Goal: Obtain resource: Download file/media

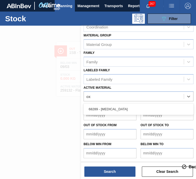
scroll to position [64, 0]
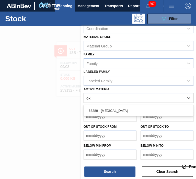
type Material "o"
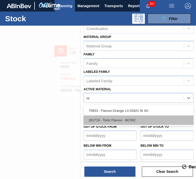
type Material "n"
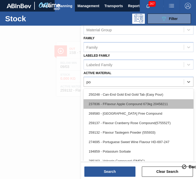
type Material "pow"
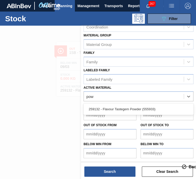
scroll to position [64, 0]
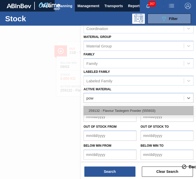
click at [115, 112] on div "259132 - Flavour Tastegem Powder (555933)" at bounding box center [139, 110] width 110 height 9
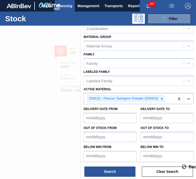
scroll to position [65, 0]
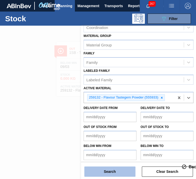
click at [123, 168] on button "Search" at bounding box center [110, 171] width 51 height 10
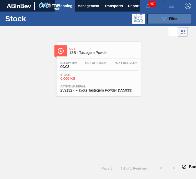
click at [152, 23] on button "089F7B8B-B2A5-4AFE-B5C0-19BA573D28AC Filter" at bounding box center [170, 19] width 44 height 10
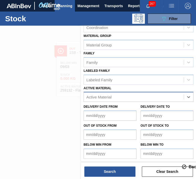
scroll to position [64, 0]
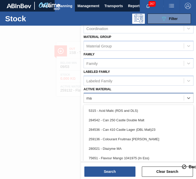
type Material "m"
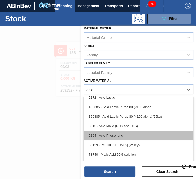
scroll to position [80, 0]
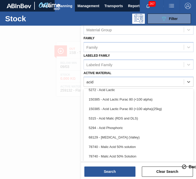
type Material "acid"
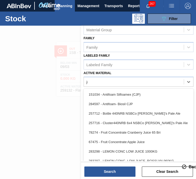
scroll to position [66, 0]
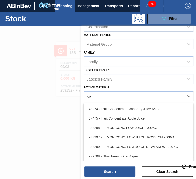
type Material "juice"
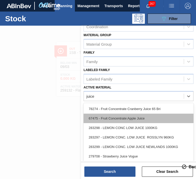
click at [134, 113] on div "67475 - Fruit Concentrate:Apple Juice" at bounding box center [139, 117] width 110 height 9
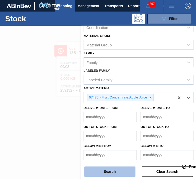
click at [115, 168] on button "Search" at bounding box center [110, 171] width 51 height 10
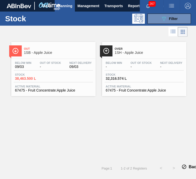
click at [77, 86] on span "Active Material" at bounding box center [53, 86] width 77 height 3
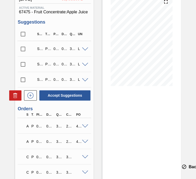
scroll to position [96, 0]
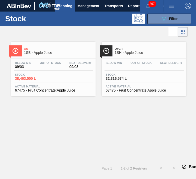
click at [124, 58] on div at bounding box center [144, 58] width 76 height 0
click at [153, 15] on button "089F7B8B-B2A5-4AFE-B5C0-19BA573D28AC Filter" at bounding box center [170, 19] width 44 height 10
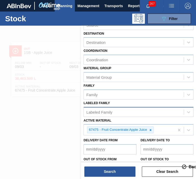
scroll to position [65, 0]
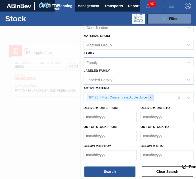
click at [151, 97] on icon at bounding box center [151, 98] width 2 height 2
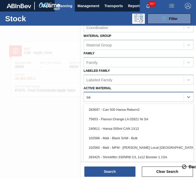
type Material "s"
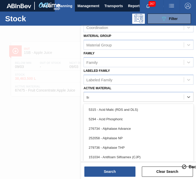
type Material "s"
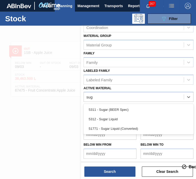
scroll to position [64, 0]
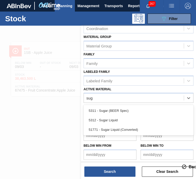
type Material "suga"
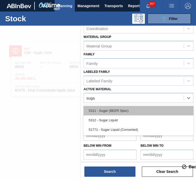
click at [138, 110] on div "5311 - Sugar (BEER Spec)" at bounding box center [139, 110] width 110 height 9
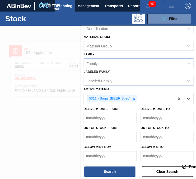
scroll to position [65, 0]
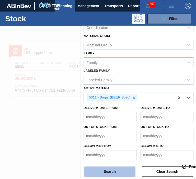
click at [121, 167] on button "Search" at bounding box center [110, 171] width 51 height 10
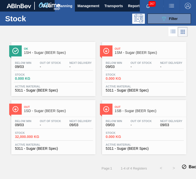
click at [63, 125] on div "Below Min 09/03 Out Of Stock - Next Delivery 09/03" at bounding box center [53, 123] width 79 height 9
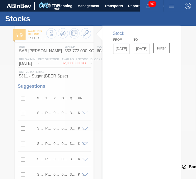
type input "[DATE]"
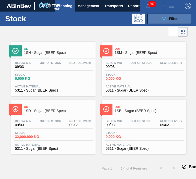
click at [160, 21] on button "089F7B8B-B2A5-4AFE-B5C0-19BA573D28AC Filter" at bounding box center [170, 19] width 44 height 10
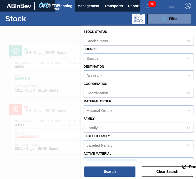
scroll to position [65, 0]
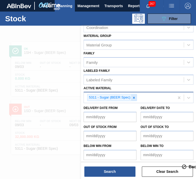
click at [134, 99] on div at bounding box center [134, 97] width 6 height 6
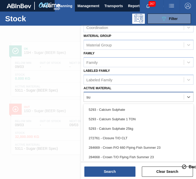
type Material "sug"
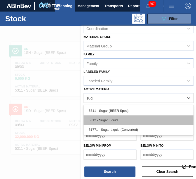
click at [130, 115] on div "5312 - Sugar Liquid" at bounding box center [139, 119] width 110 height 9
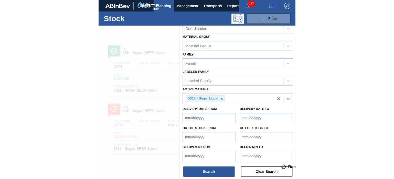
scroll to position [65, 0]
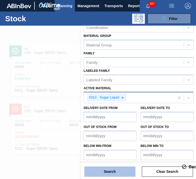
click at [121, 174] on button "Search" at bounding box center [110, 171] width 51 height 10
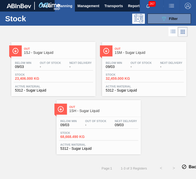
click at [90, 92] on div "Below Min 09/03 Out Of Stock - Next Delivery - Stock 23,406.000 KG Active Mater…" at bounding box center [53, 76] width 85 height 35
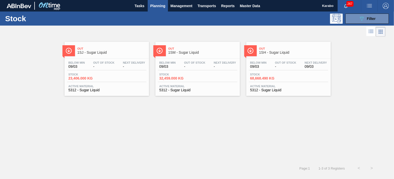
click at [196, 93] on div "Below Min 09/03 Out Of Stock - Next Delivery 09/03 Stock 68,668.490 KG Active M…" at bounding box center [288, 76] width 85 height 35
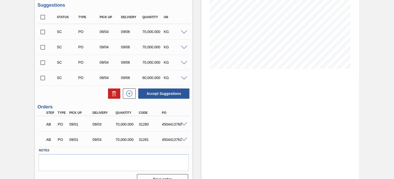
scroll to position [90, 0]
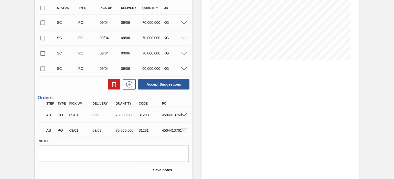
click at [185, 129] on span at bounding box center [184, 131] width 6 height 4
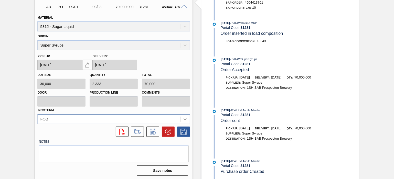
scroll to position [182, 0]
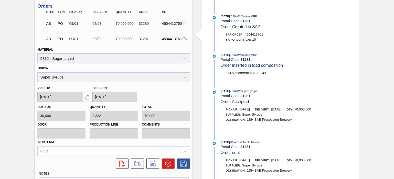
click at [184, 39] on span at bounding box center [184, 39] width 6 height 4
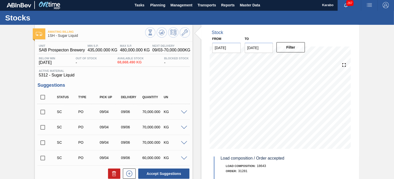
scroll to position [0, 0]
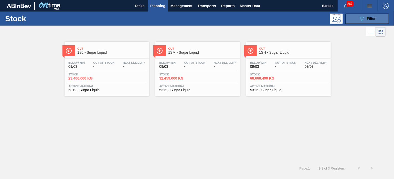
click at [196, 18] on button "089F7B8B-B2A5-4AFE-B5C0-19BA573D28AC Filter" at bounding box center [368, 19] width 44 height 10
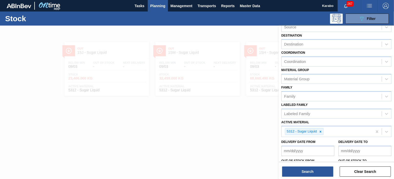
scroll to position [65, 0]
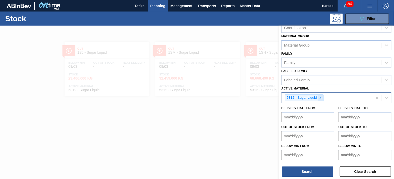
click at [196, 96] on icon at bounding box center [321, 98] width 4 height 4
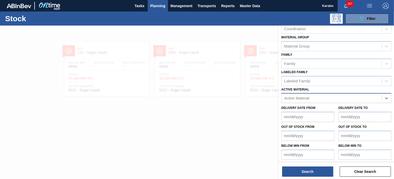
scroll to position [32, 0]
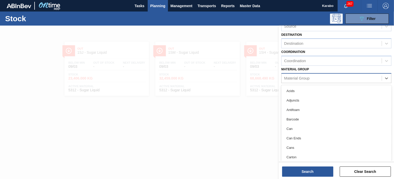
click at [196, 77] on div "Material Group" at bounding box center [332, 78] width 100 height 7
type Group "sa"
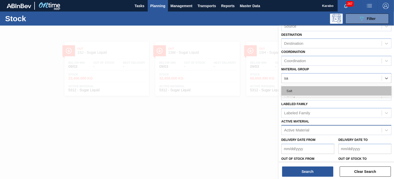
click at [196, 86] on div "Salt" at bounding box center [337, 90] width 110 height 9
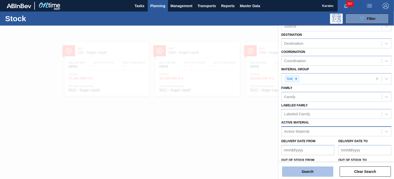
click at [196, 167] on button "Search" at bounding box center [307, 172] width 51 height 10
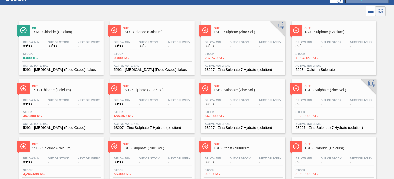
scroll to position [0, 0]
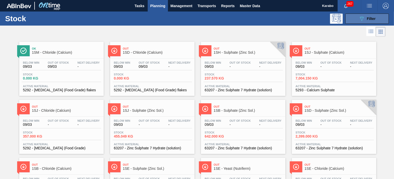
click at [196, 19] on icon "089F7B8B-B2A5-4AFE-B5C0-19BA573D28AC" at bounding box center [362, 19] width 6 height 6
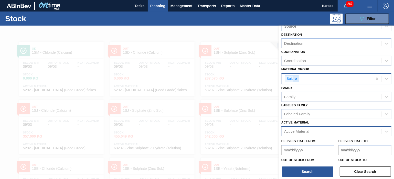
click at [196, 77] on icon at bounding box center [297, 79] width 4 height 4
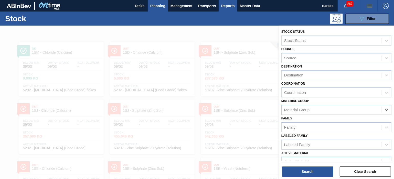
click at [196, 3] on span "Reports" at bounding box center [228, 6] width 14 height 6
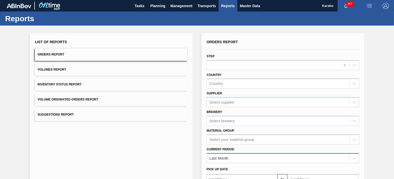
click at [196, 158] on div "Last Month" at bounding box center [283, 158] width 153 height 10
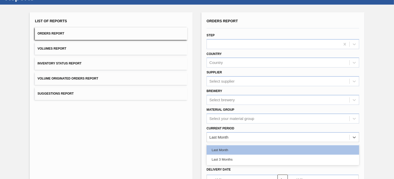
scroll to position [57, 0]
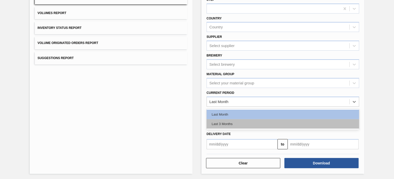
click at [196, 122] on div "Last 3 Months" at bounding box center [283, 123] width 153 height 9
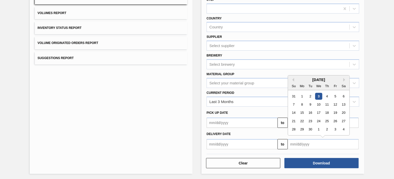
click at [196, 147] on input "text" at bounding box center [323, 144] width 71 height 10
click at [196, 79] on button "Previous Month" at bounding box center [293, 80] width 4 height 4
click at [196, 118] on div "23" at bounding box center [343, 121] width 7 height 7
type input "[DATE]"
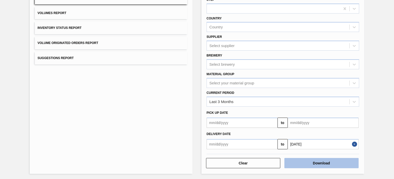
click at [196, 158] on button "Download" at bounding box center [322, 163] width 74 height 10
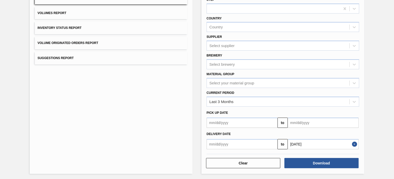
scroll to position [0, 0]
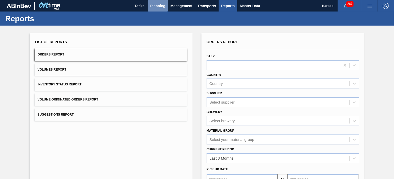
click at [162, 7] on span "Planning" at bounding box center [157, 6] width 15 height 6
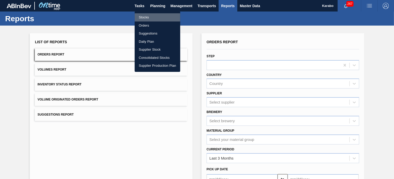
drag, startPoint x: 160, startPoint y: 16, endPoint x: 170, endPoint y: 24, distance: 13.2
click at [160, 16] on li "Stocks" at bounding box center [158, 17] width 46 height 8
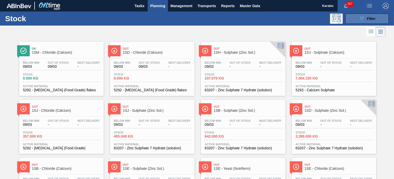
click at [196, 19] on button "089F7B8B-B2A5-4AFE-B5C0-19BA573D28AC Filter" at bounding box center [368, 19] width 44 height 10
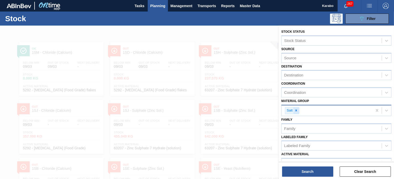
click at [196, 108] on div at bounding box center [297, 111] width 6 height 6
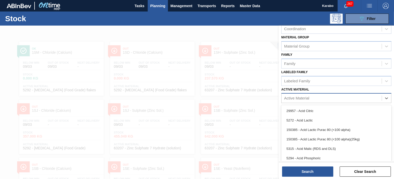
click at [196, 96] on div "Active Material" at bounding box center [296, 98] width 25 height 4
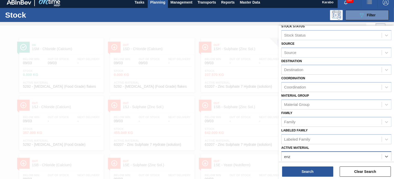
scroll to position [0, 0]
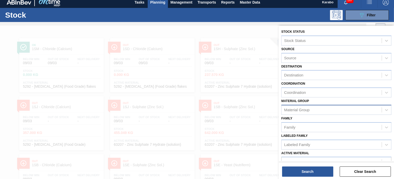
type Material "enz"
click at [196, 106] on div "Material Group" at bounding box center [332, 109] width 100 height 7
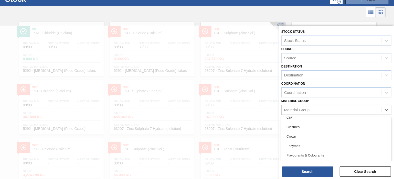
scroll to position [96, 0]
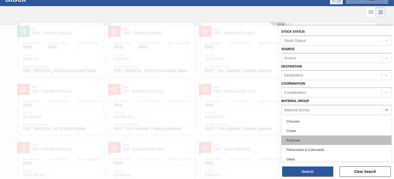
click at [196, 139] on div "Enzymes" at bounding box center [337, 140] width 110 height 9
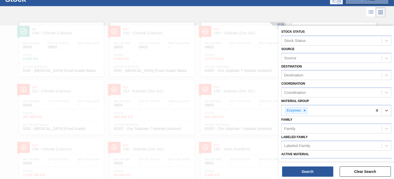
scroll to position [64, 0]
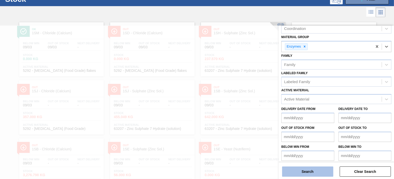
click at [196, 169] on button "Search" at bounding box center [307, 172] width 51 height 10
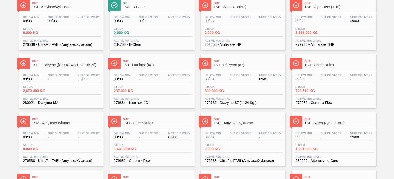
scroll to position [96, 0]
